Goal: Book appointment/travel/reservation

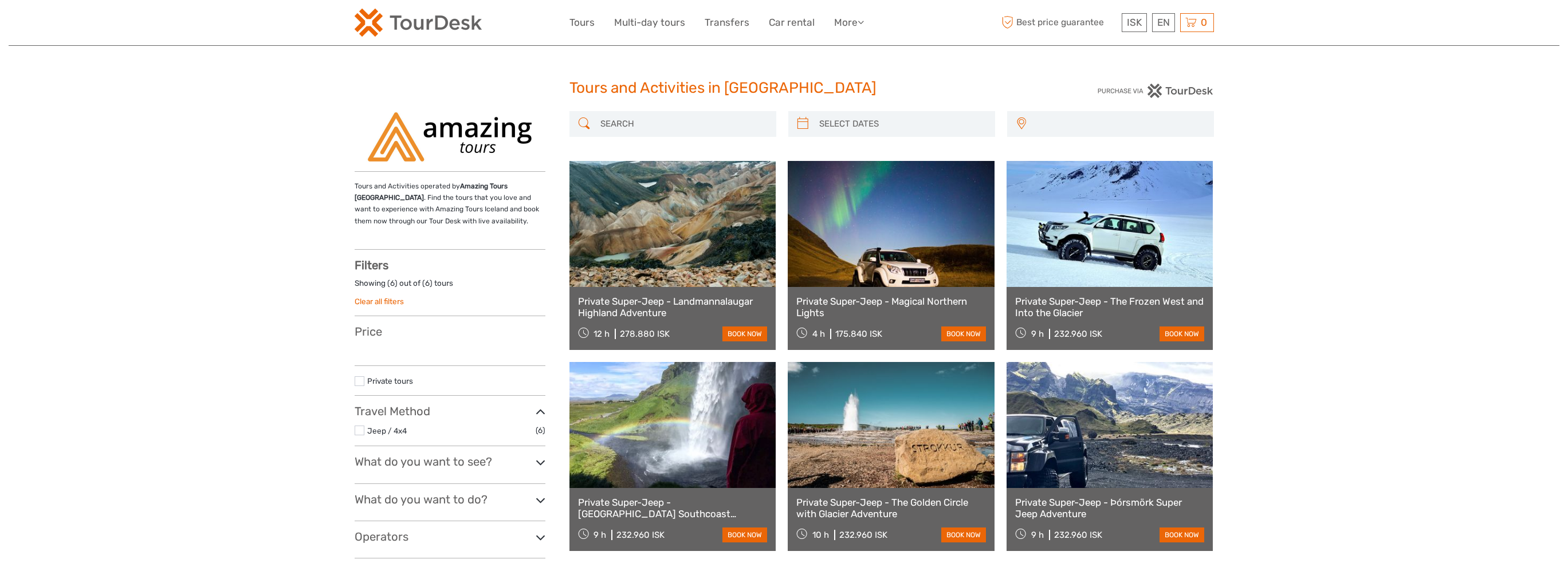
select select
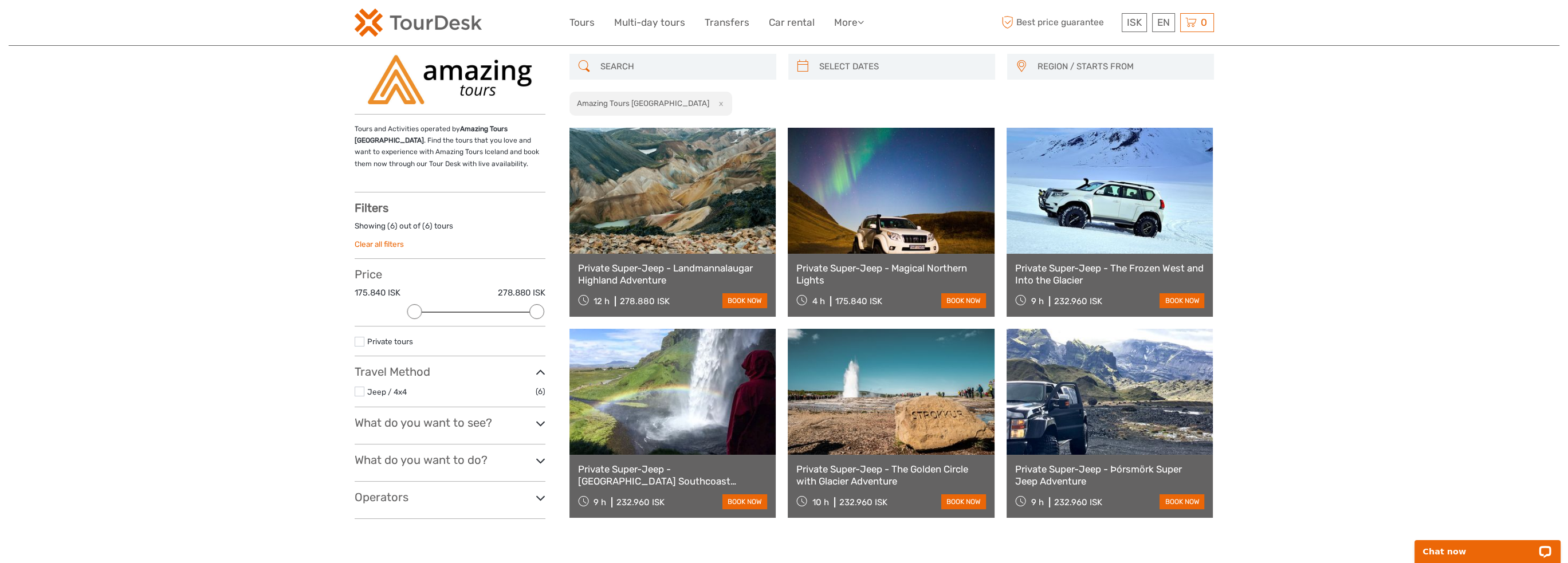
scroll to position [115, 0]
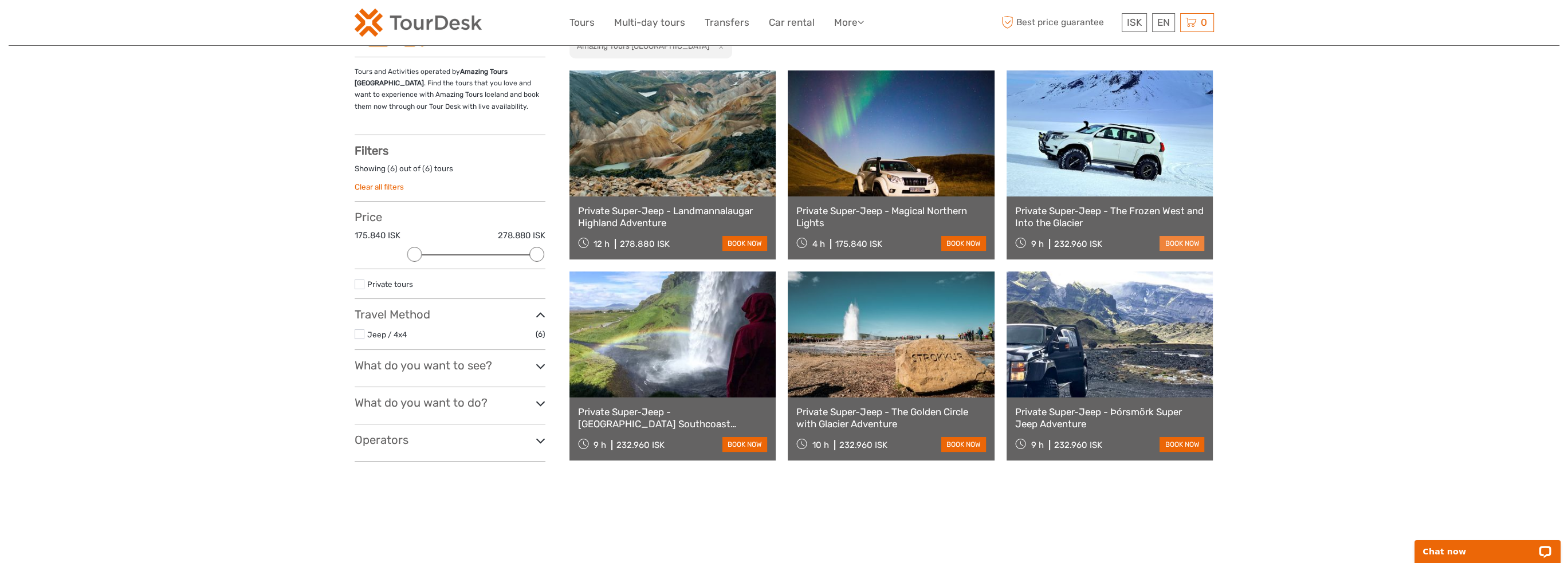
click at [1182, 242] on link "book now" at bounding box center [1181, 242] width 45 height 15
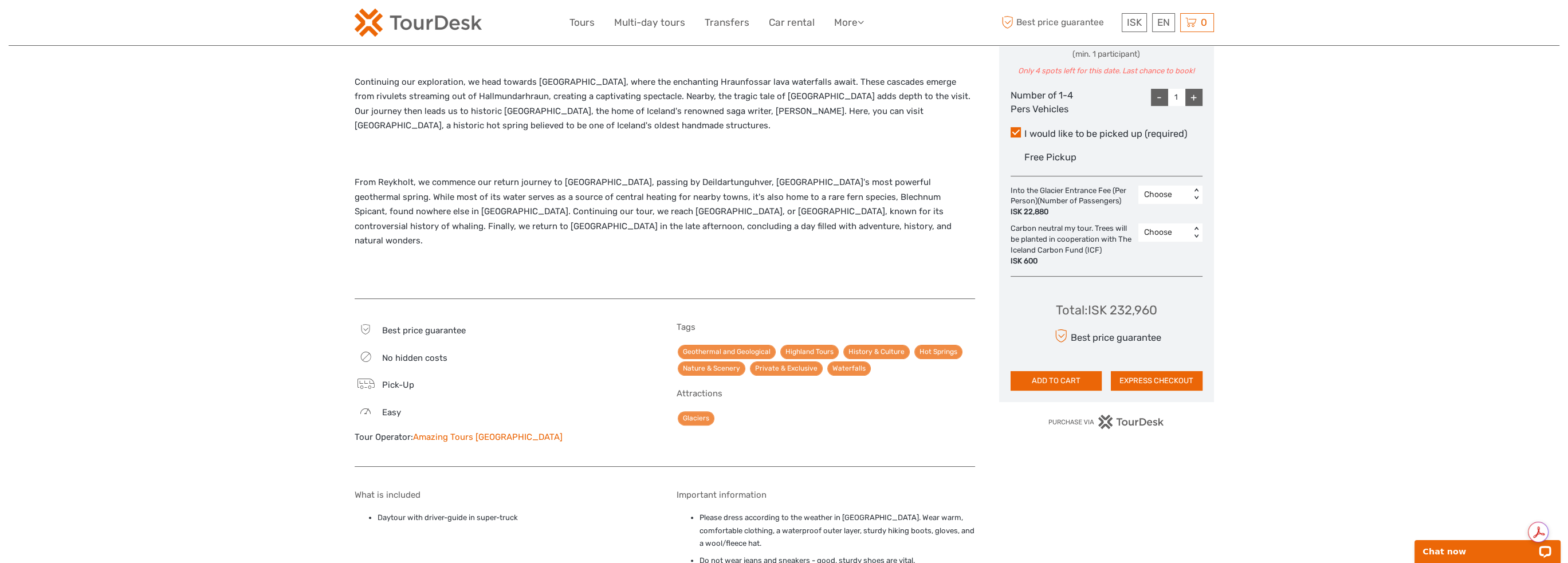
scroll to position [687, 0]
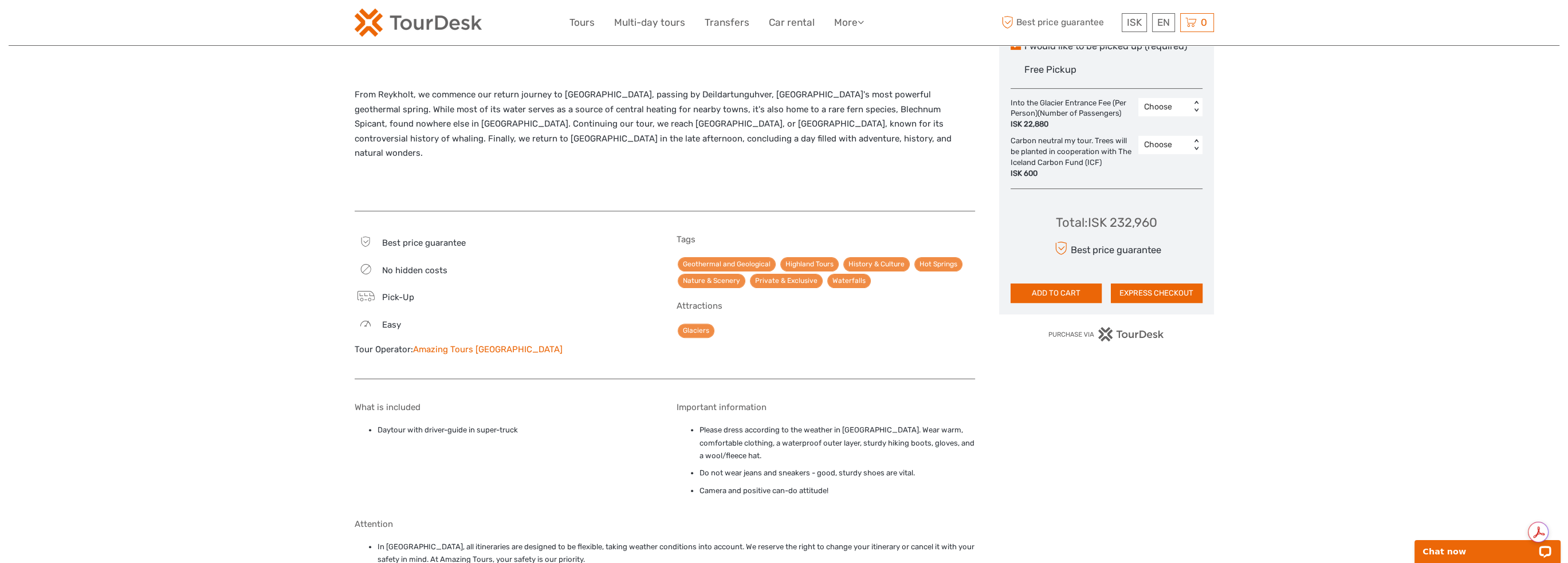
click at [475, 344] on link "Amazing Tours [GEOGRAPHIC_DATA]" at bounding box center [487, 349] width 149 height 10
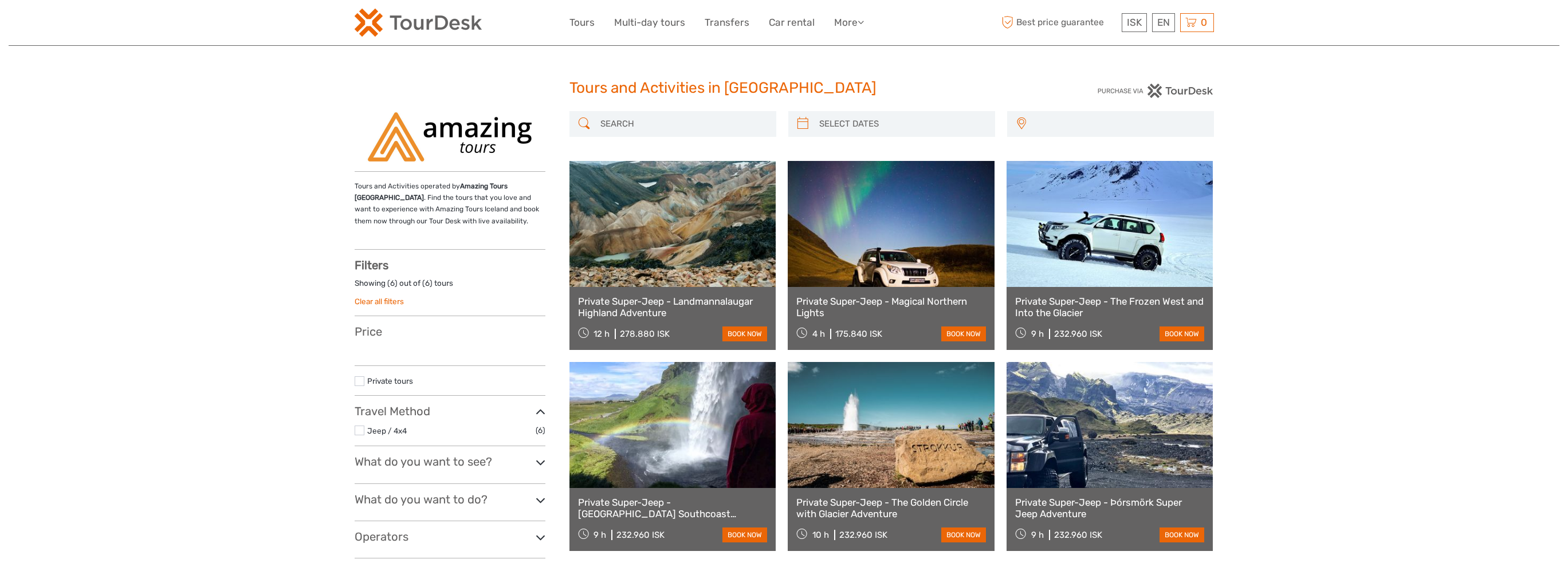
select select
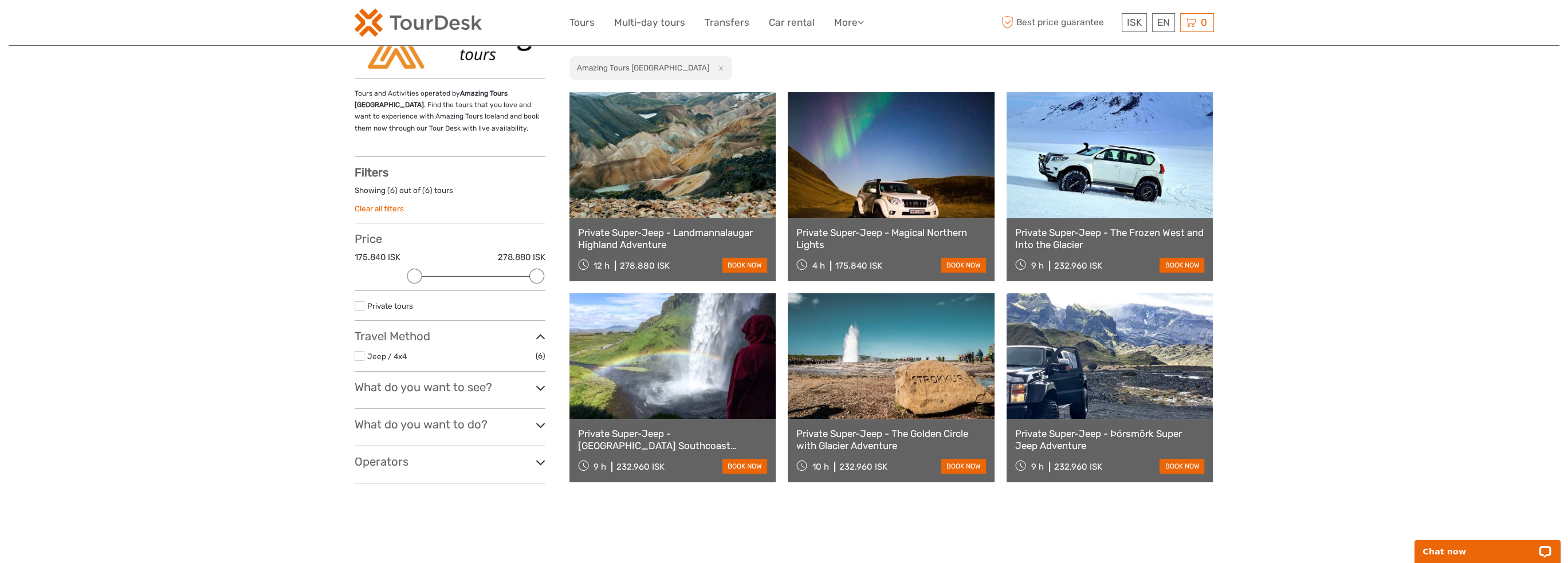
scroll to position [57, 0]
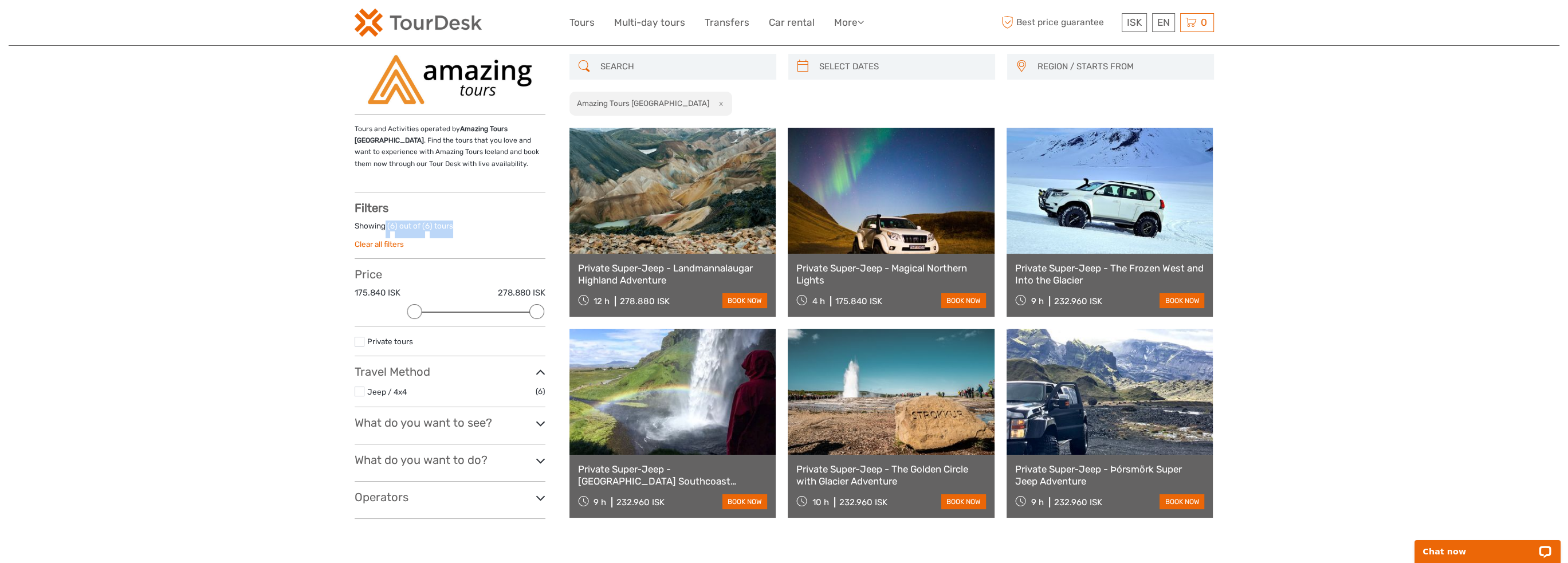
drag, startPoint x: 454, startPoint y: 225, endPoint x: 357, endPoint y: 219, distance: 97.2
click at [357, 219] on div "Filters Showing ( 6 ) out of ( 6 ) tours Clear all filters Price 175.840 ISK 27…" at bounding box center [449, 359] width 191 height 318
click at [410, 222] on div "Showing ( 6 ) out of ( 6 ) tours" at bounding box center [449, 230] width 191 height 18
drag, startPoint x: 452, startPoint y: 225, endPoint x: 344, endPoint y: 222, distance: 108.0
click at [344, 222] on div "Tours and Activities in Iceland Tours and Activities in Iceland REGION / STARTS…" at bounding box center [784, 284] width 1550 height 684
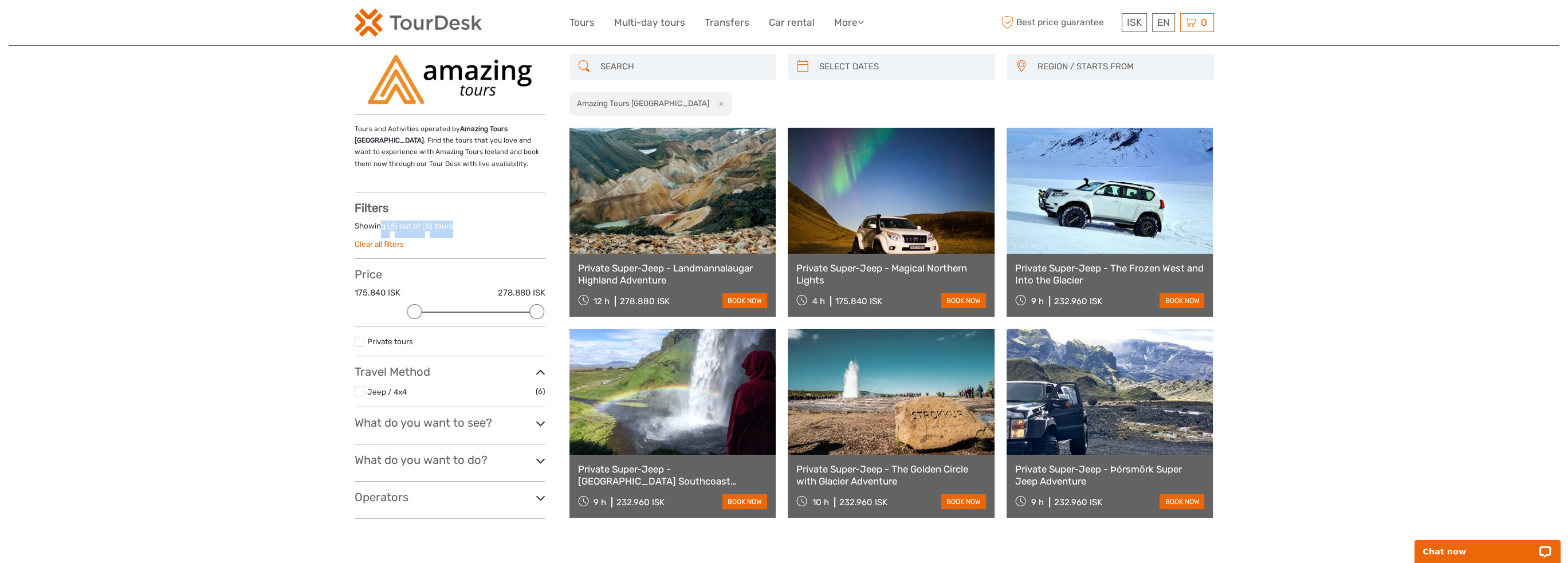
click at [308, 235] on div "Tours and Activities in Iceland Tours and Activities in Iceland REGION / STARTS…" at bounding box center [784, 284] width 1550 height 684
click at [749, 297] on link "book now" at bounding box center [744, 300] width 45 height 15
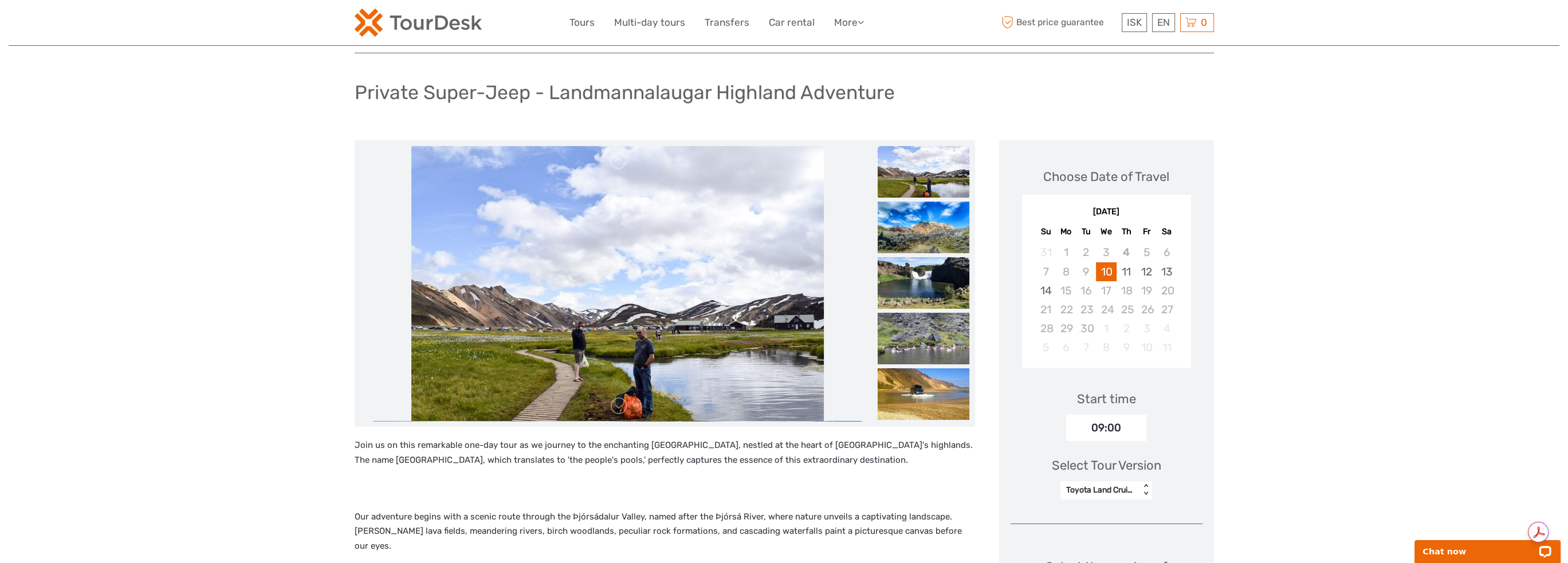
scroll to position [115, 0]
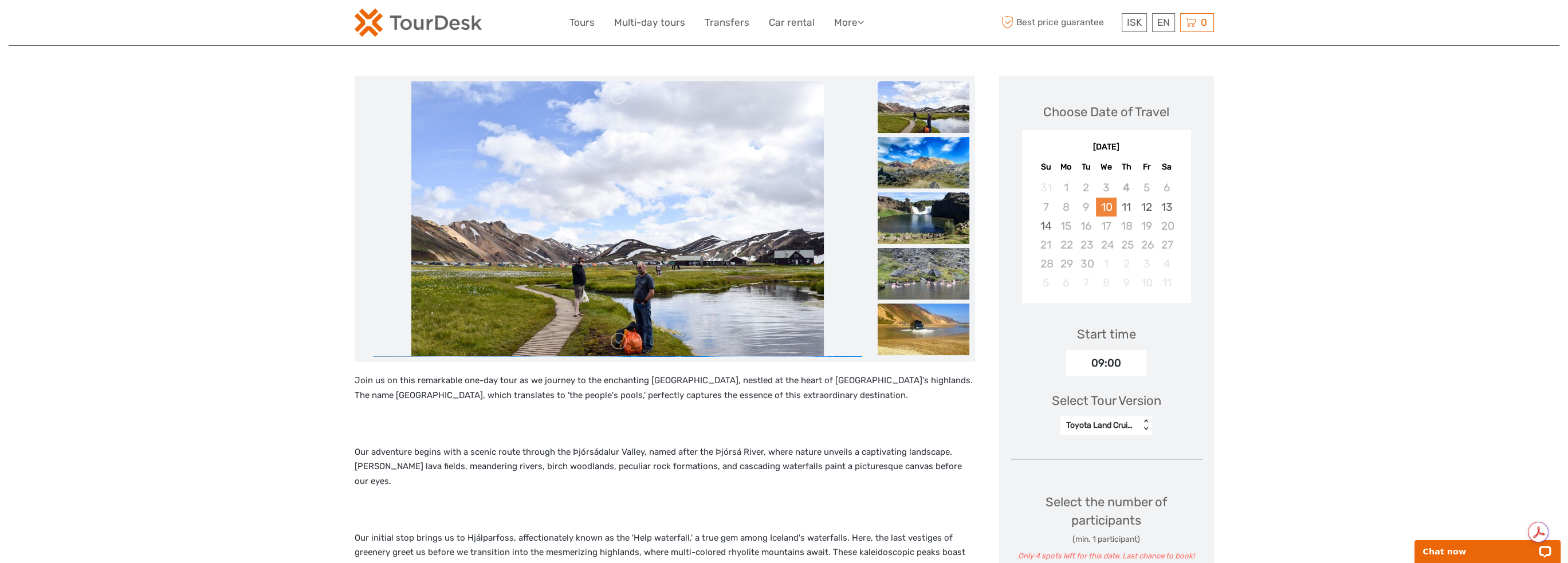
click at [1107, 207] on div "10" at bounding box center [1106, 207] width 20 height 19
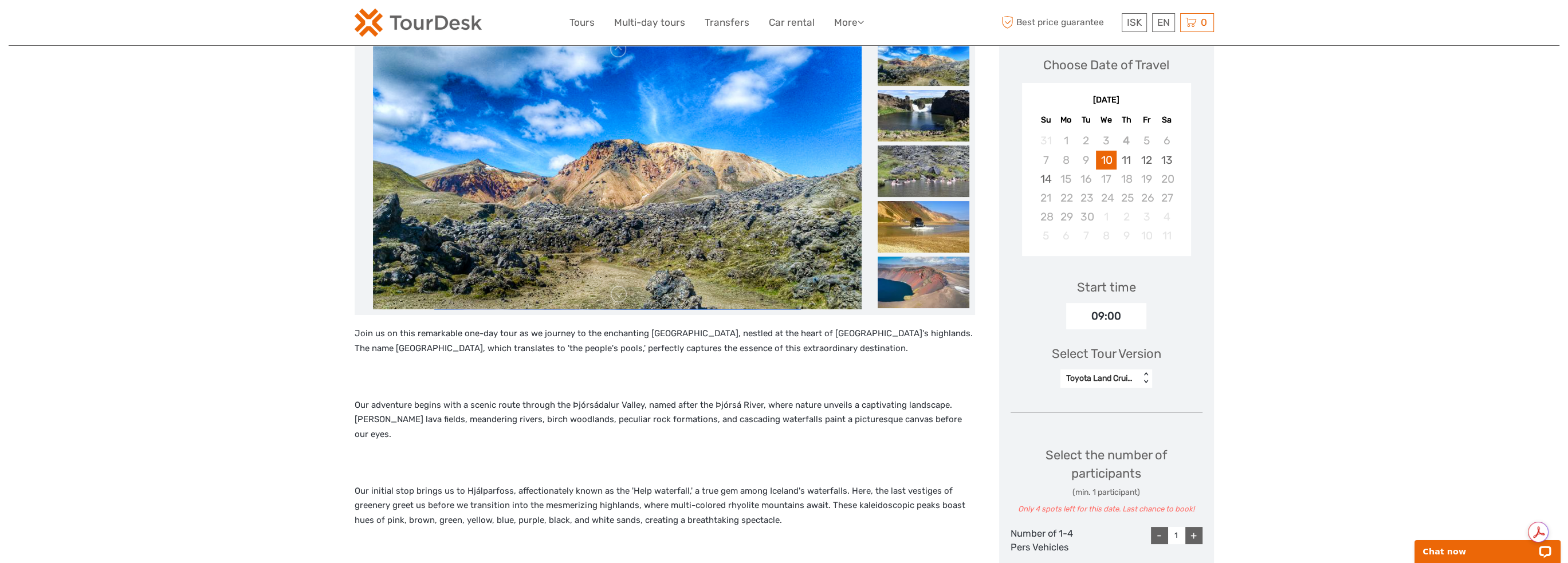
scroll to position [0, 0]
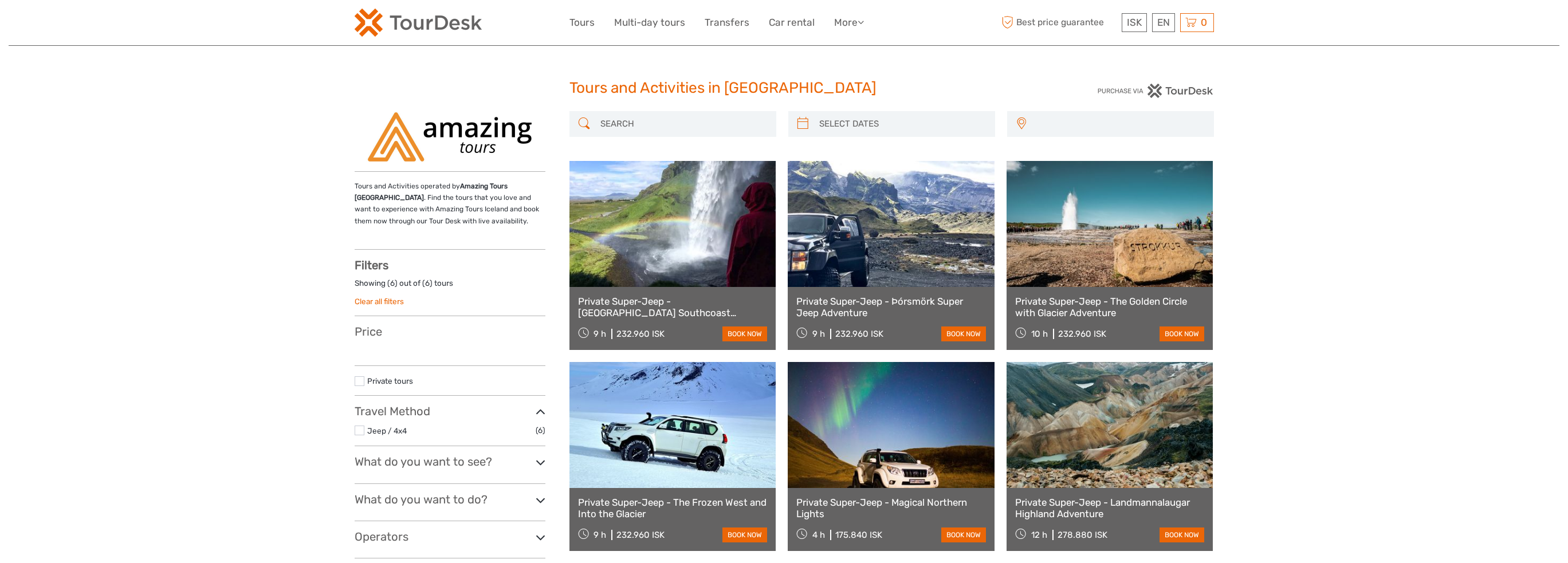
select select
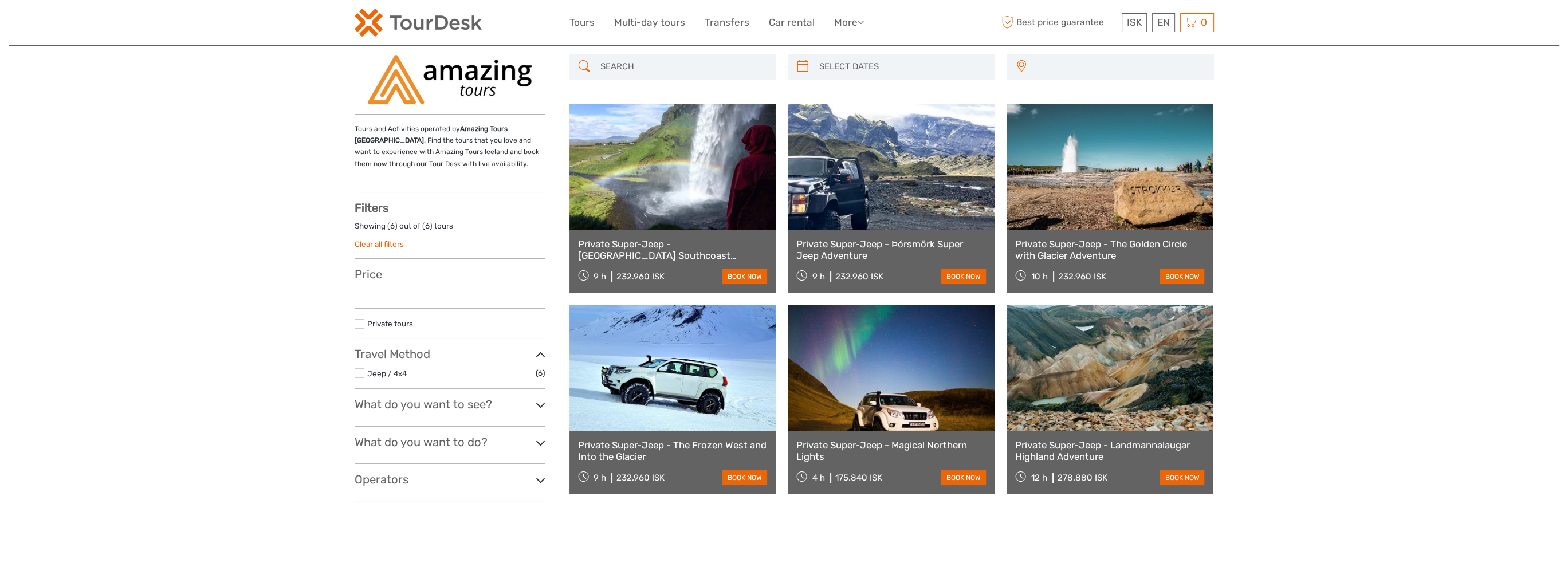
select select
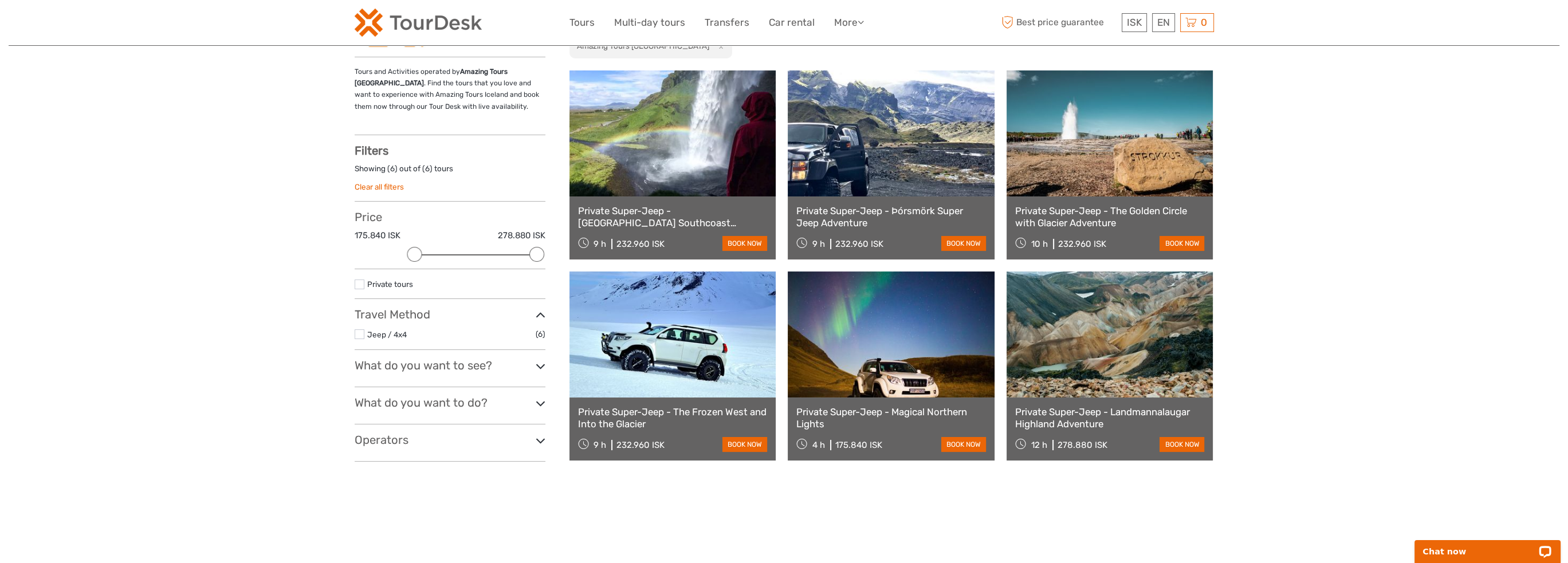
scroll to position [57, 0]
